Goal: Task Accomplishment & Management: Complete application form

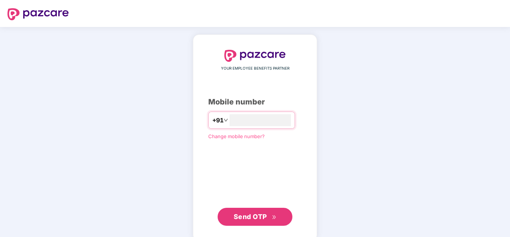
click at [278, 141] on div "YOUR EMPLOYEE BENEFITS PARTNER Mobile number +91 Change mobile number? Send OTP" at bounding box center [254, 138] width 93 height 176
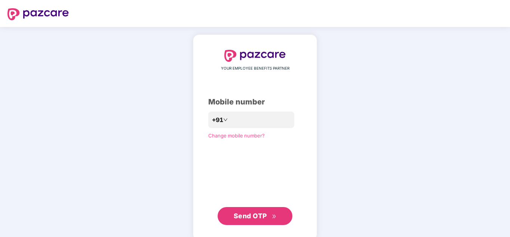
click at [235, 221] on button "Send OTP" at bounding box center [254, 216] width 75 height 18
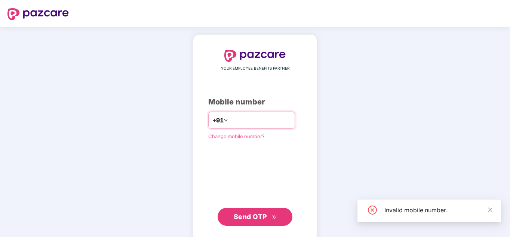
click at [295, 113] on div "+91" at bounding box center [251, 119] width 87 height 17
click at [283, 121] on input "number" at bounding box center [259, 120] width 61 height 12
type input "**********"
click at [251, 209] on button "Send OTP" at bounding box center [254, 216] width 75 height 18
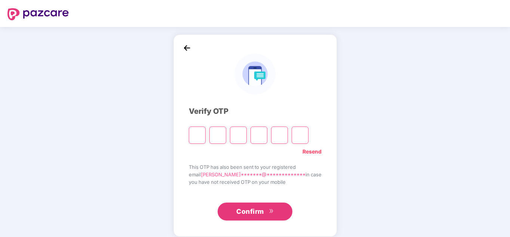
paste input "*"
type input "*"
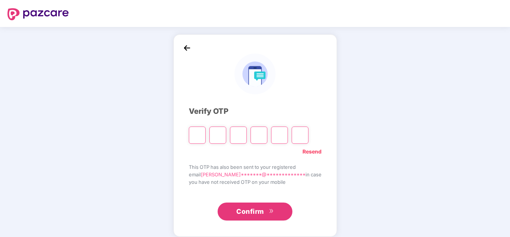
type input "*"
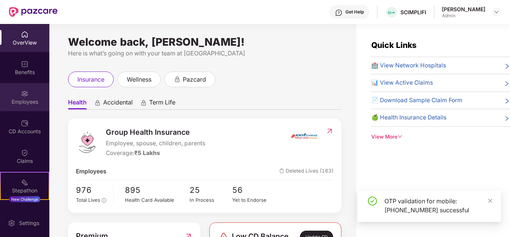
click at [34, 97] on div "Employees" at bounding box center [24, 97] width 49 height 28
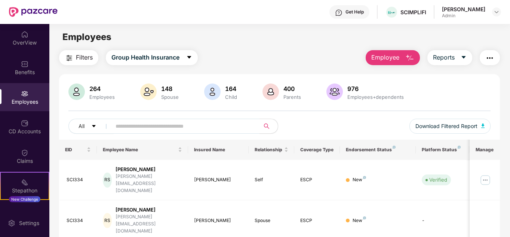
click at [379, 58] on span "Employee" at bounding box center [385, 57] width 28 height 9
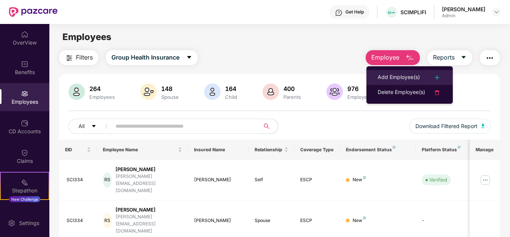
click at [409, 77] on div "Add Employee(s)" at bounding box center [398, 77] width 42 height 9
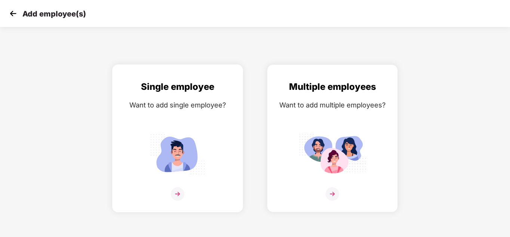
click at [181, 195] on img at bounding box center [177, 193] width 13 height 13
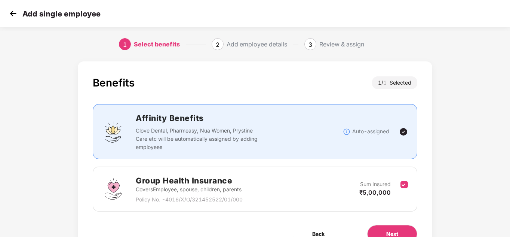
scroll to position [40, 0]
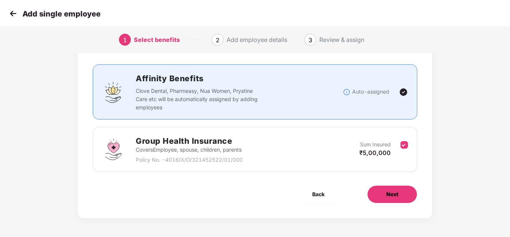
click at [378, 193] on button "Next" at bounding box center [392, 194] width 50 height 18
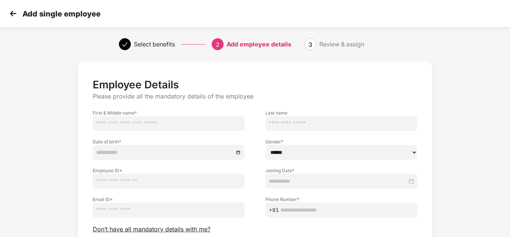
scroll to position [63, 0]
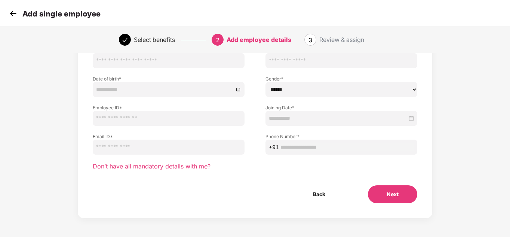
click at [189, 167] on span "Don’t have all mandatory details with me?" at bounding box center [152, 166] width 118 height 8
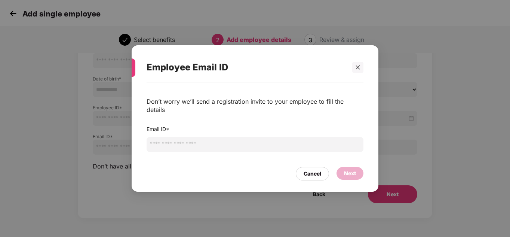
paste input "**********"
click at [199, 141] on input "**********" at bounding box center [254, 144] width 217 height 15
type input "**********"
click at [346, 169] on div "Next" at bounding box center [350, 173] width 12 height 8
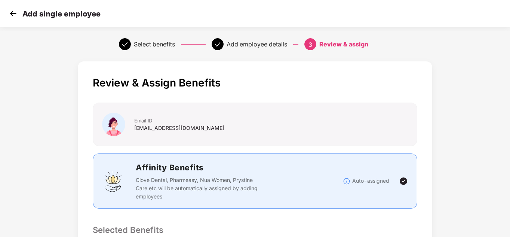
scroll to position [189, 0]
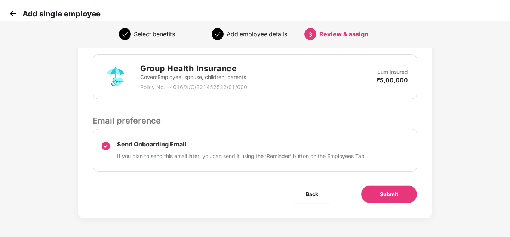
click at [405, 209] on div "Review & Assign Benefits Email ID aman.p@scimplify.com Affinity Benefits Clove …" at bounding box center [255, 45] width 354 height 346
click at [401, 200] on button "Submit" at bounding box center [389, 194] width 56 height 18
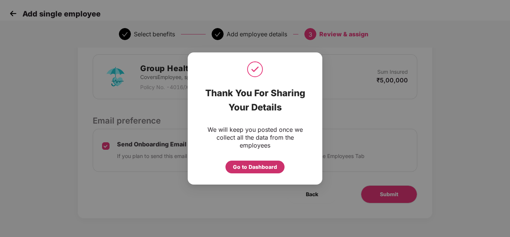
click at [257, 162] on div "Go to Dashboard" at bounding box center [254, 166] width 59 height 13
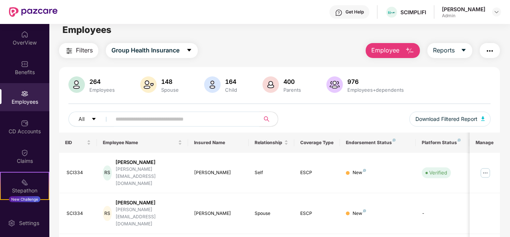
scroll to position [0, 0]
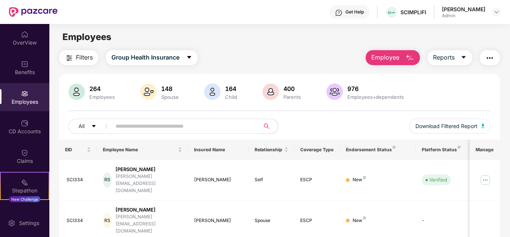
click at [387, 52] on button "Employee" at bounding box center [392, 57] width 54 height 15
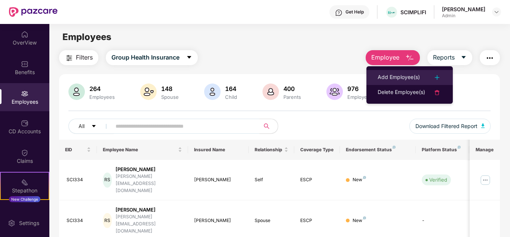
click at [401, 81] on div "Add Employee(s)" at bounding box center [398, 77] width 42 height 9
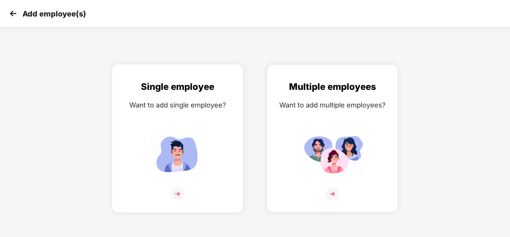
click at [180, 197] on img at bounding box center [177, 193] width 13 height 13
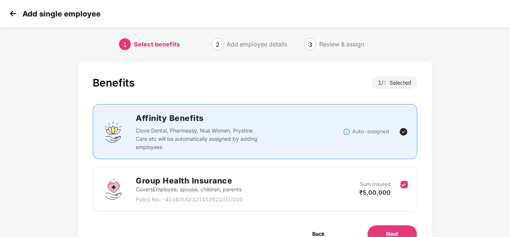
scroll to position [40, 0]
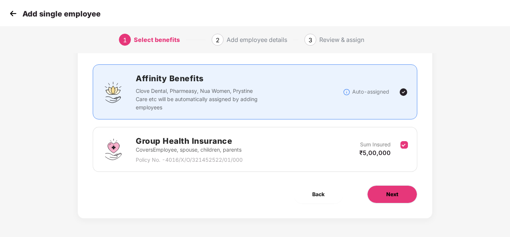
click at [388, 196] on span "Next" at bounding box center [392, 194] width 12 height 8
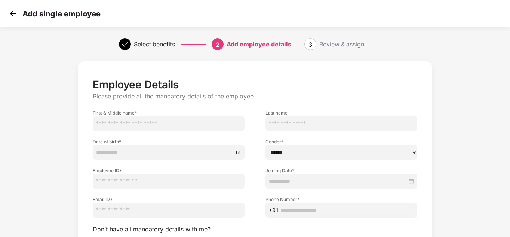
scroll to position [63, 0]
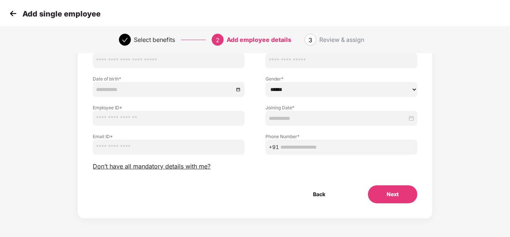
click at [143, 171] on div "Employee Details Please provide all the mandatory details of the employee First…" at bounding box center [255, 109] width 324 height 188
click at [145, 166] on span "Don’t have all mandatory details with me?" at bounding box center [152, 166] width 118 height 8
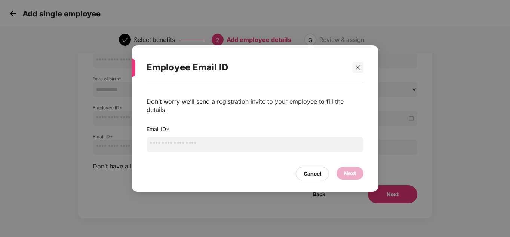
click at [192, 139] on input "email" at bounding box center [254, 144] width 217 height 15
paste input "**********"
type input "**********"
click at [344, 169] on div "Next" at bounding box center [350, 173] width 12 height 8
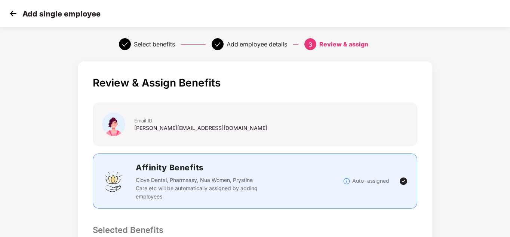
scroll to position [189, 0]
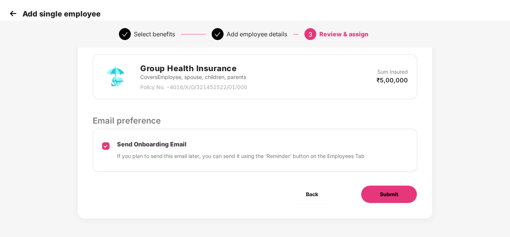
click at [396, 191] on span "Submit" at bounding box center [389, 194] width 18 height 8
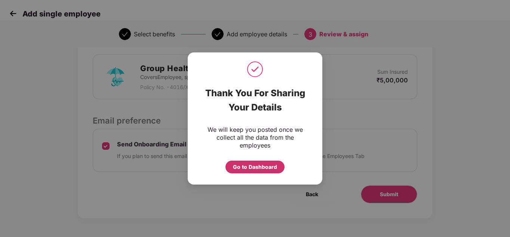
click at [260, 163] on div "Go to Dashboard" at bounding box center [255, 167] width 44 height 8
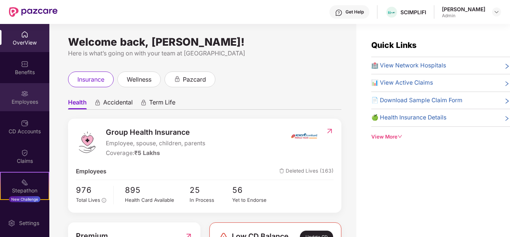
click at [15, 107] on div "Employees" at bounding box center [24, 97] width 49 height 28
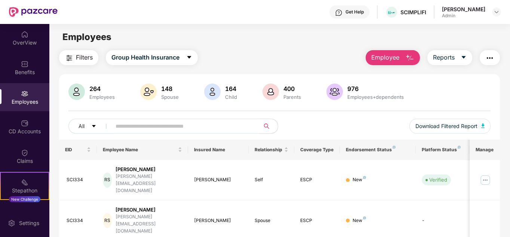
click at [31, 97] on div "Employees" at bounding box center [24, 97] width 49 height 28
click at [34, 99] on div "Employees" at bounding box center [24, 101] width 49 height 7
click at [24, 102] on div "Employees" at bounding box center [24, 101] width 49 height 7
